Goal: Navigation & Orientation: Find specific page/section

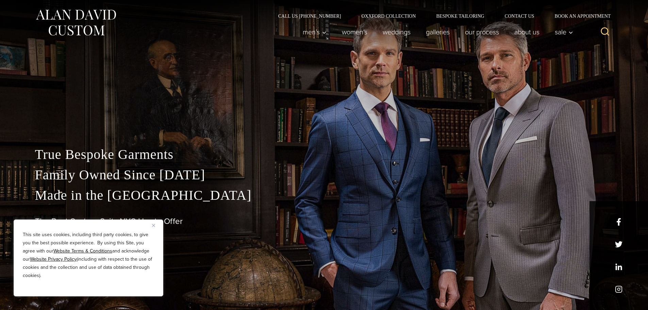
click at [153, 224] on img "Close" at bounding box center [153, 225] width 3 height 3
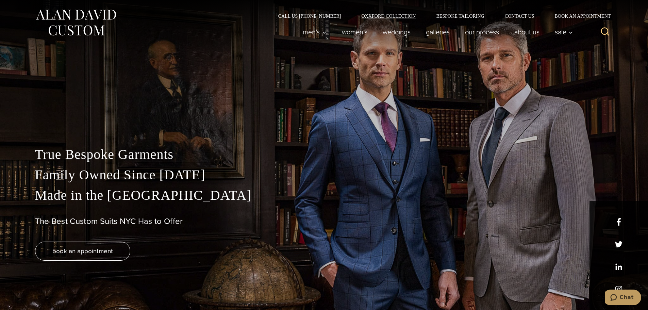
click at [383, 16] on link "Oxxford Collection" at bounding box center [388, 16] width 75 height 5
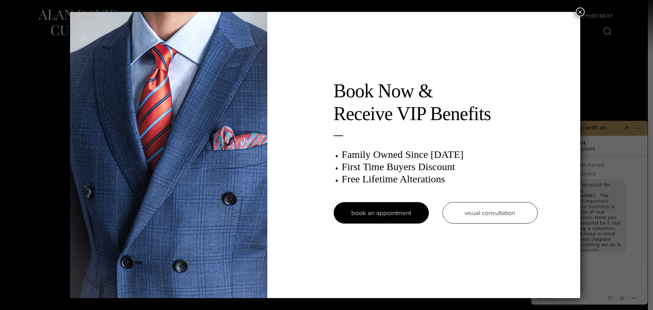
click at [580, 11] on button "×" at bounding box center [580, 11] width 9 height 9
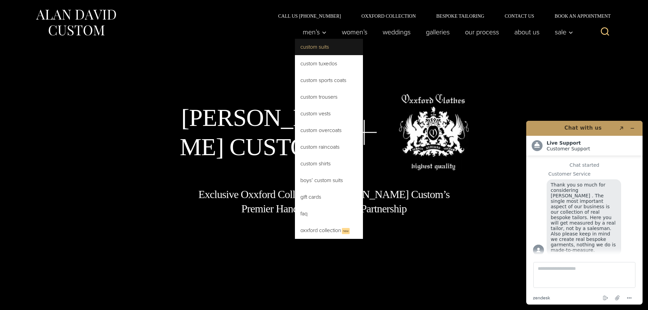
click at [310, 47] on link "Custom Suits" at bounding box center [329, 47] width 68 height 16
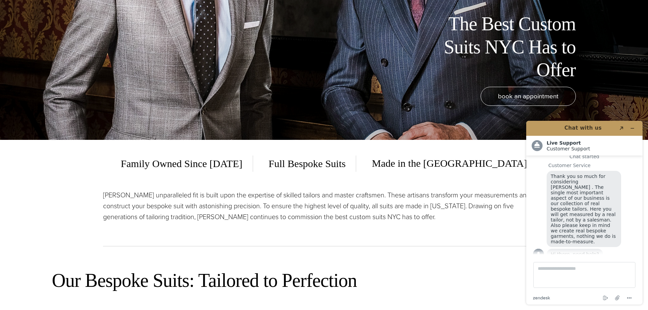
scroll to position [238, 0]
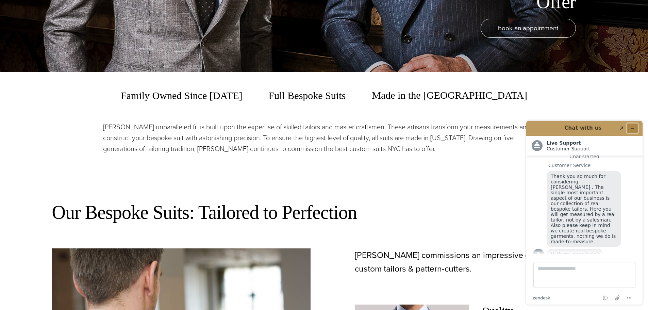
click at [631, 128] on icon "Minimize widget" at bounding box center [632, 128] width 5 height 5
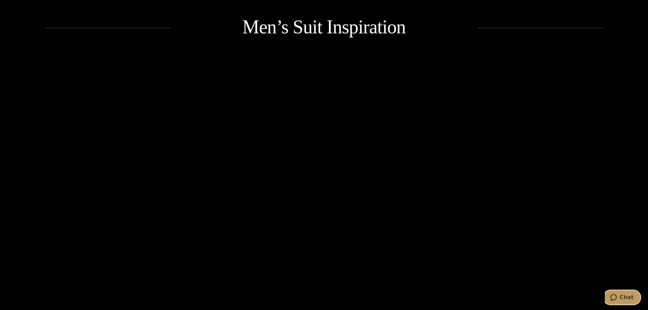
scroll to position [952, 0]
